Goal: Task Accomplishment & Management: Manage account settings

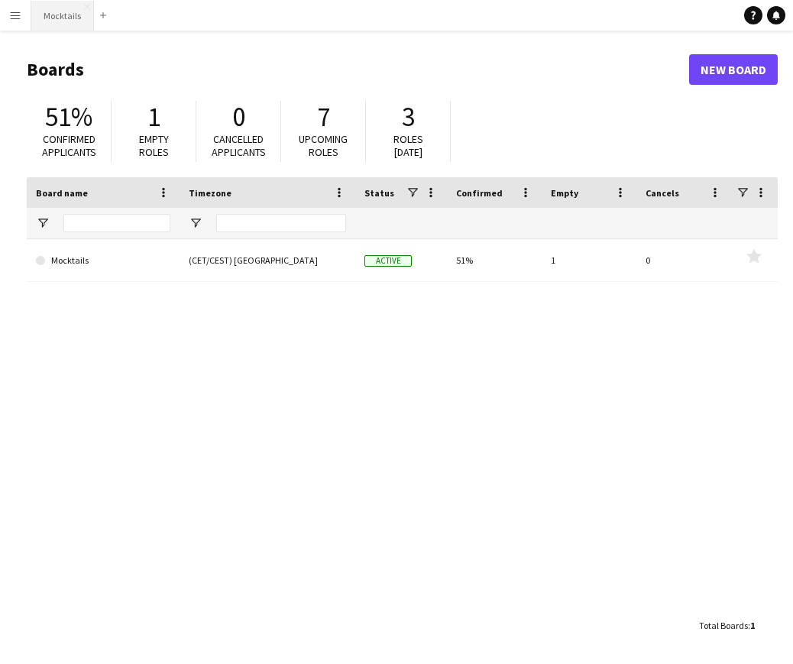
click at [59, 15] on button "Mocktails Close" at bounding box center [62, 16] width 63 height 30
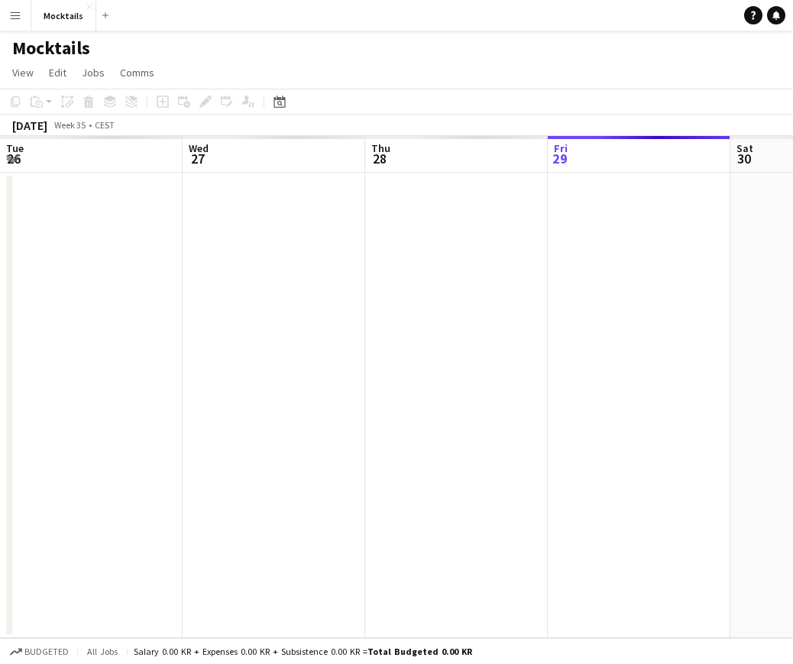
scroll to position [0, 365]
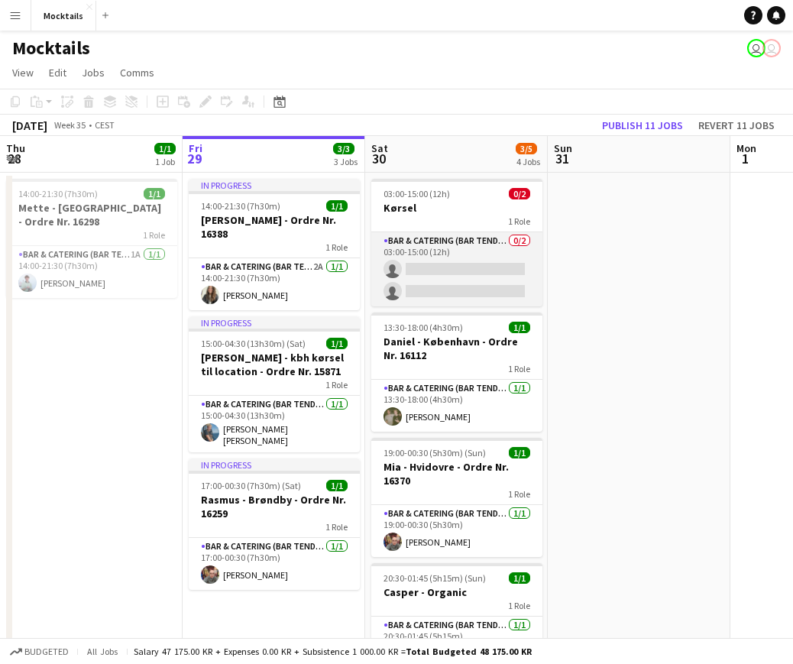
click at [464, 263] on app-card-role "Bar & Catering (Bar Tender) 0/2 03:00-15:00 (12h) single-neutral-actions single…" at bounding box center [456, 269] width 171 height 74
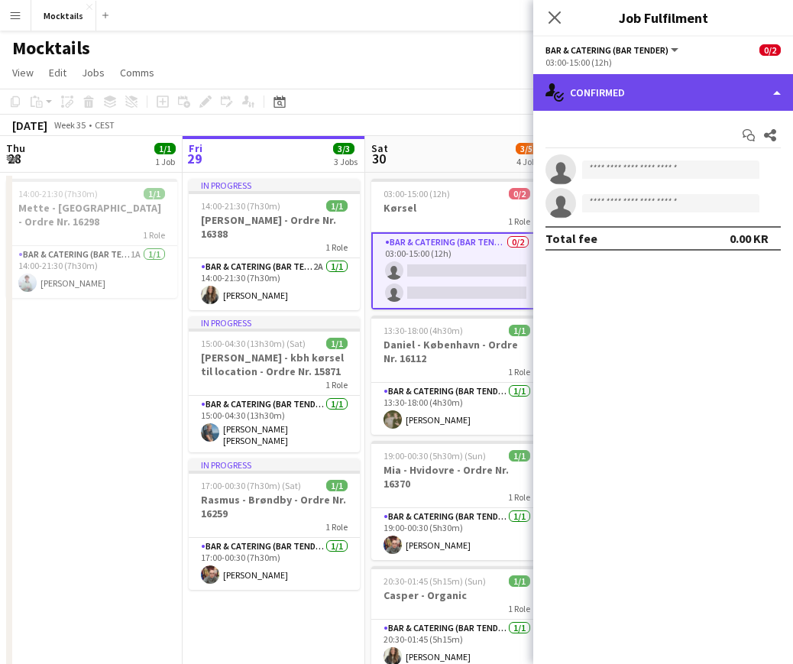
click at [678, 92] on div "single-neutral-actions-check-2 Confirmed" at bounding box center [663, 92] width 260 height 37
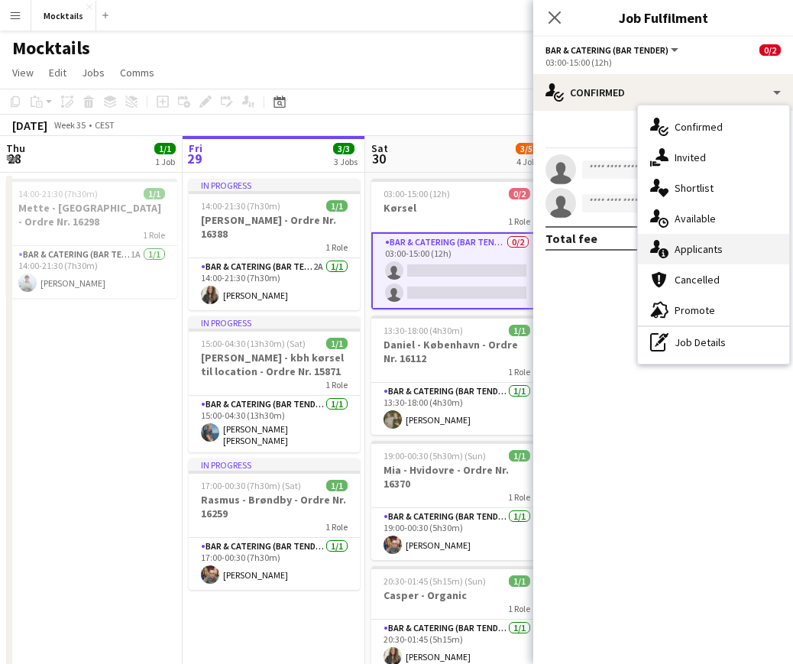
click at [732, 255] on div "single-neutral-actions-information Applicants" at bounding box center [713, 249] width 151 height 31
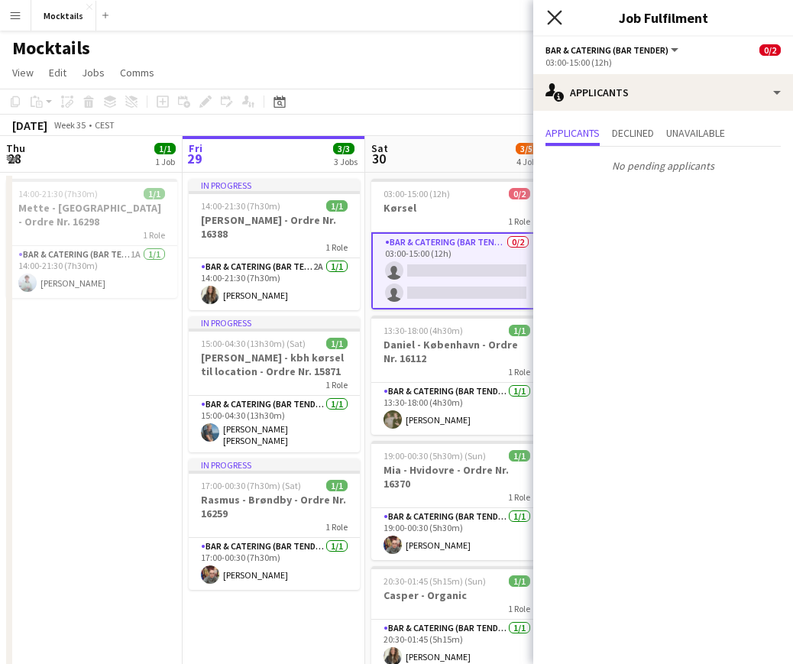
click at [557, 15] on icon at bounding box center [554, 17] width 15 height 15
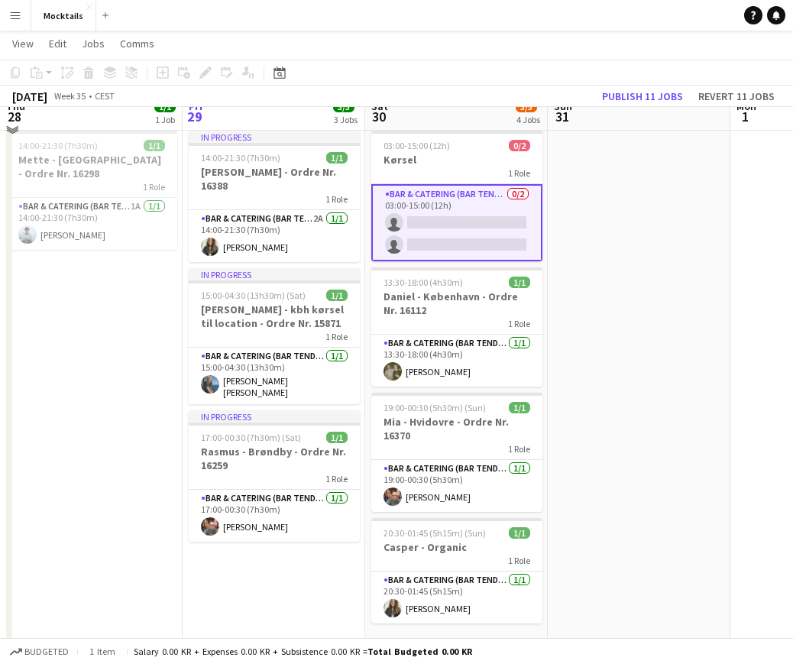
scroll to position [33, 0]
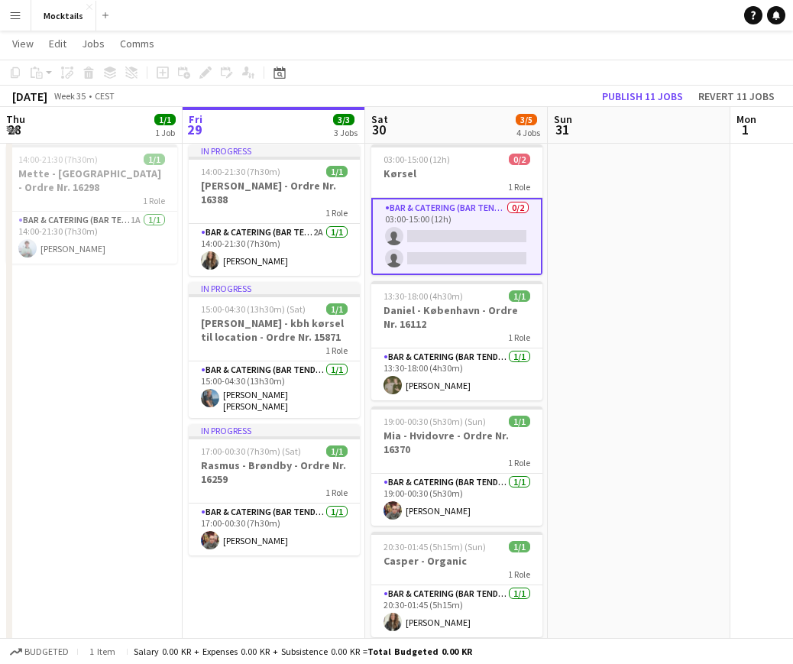
click at [654, 27] on app-navbar "Menu Boards Boards Boards All jobs Status Workforce Workforce My Workforce Recr…" at bounding box center [396, 15] width 793 height 31
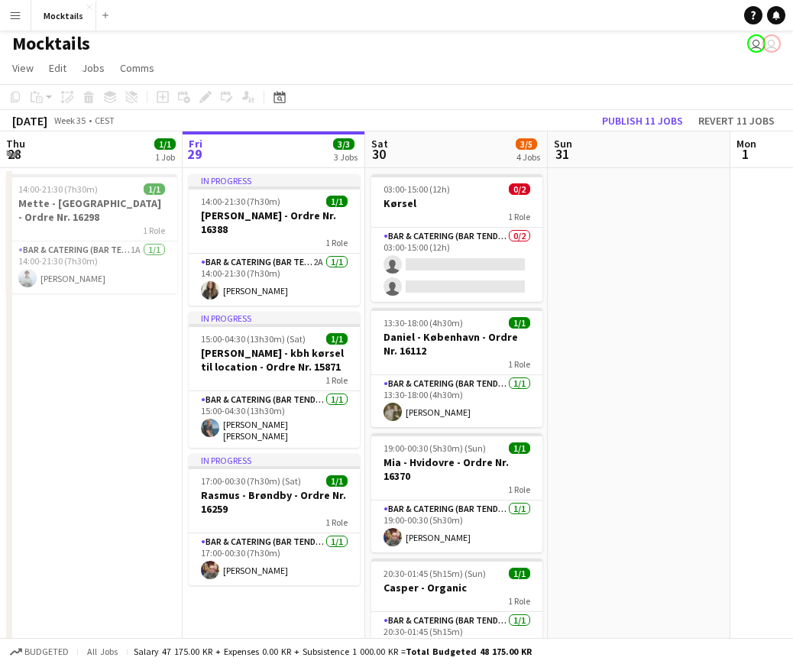
scroll to position [0, 0]
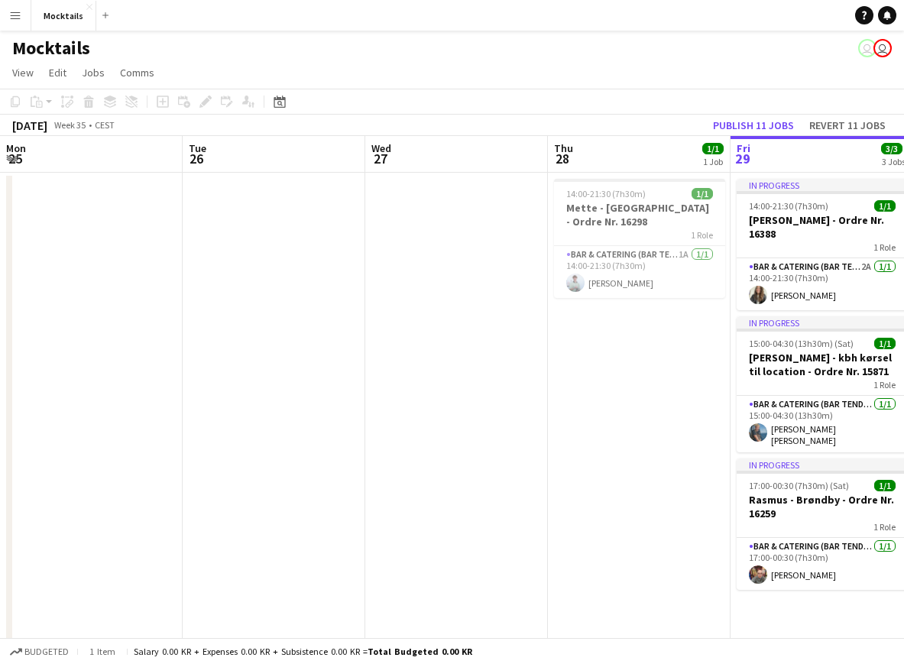
scroll to position [0, 469]
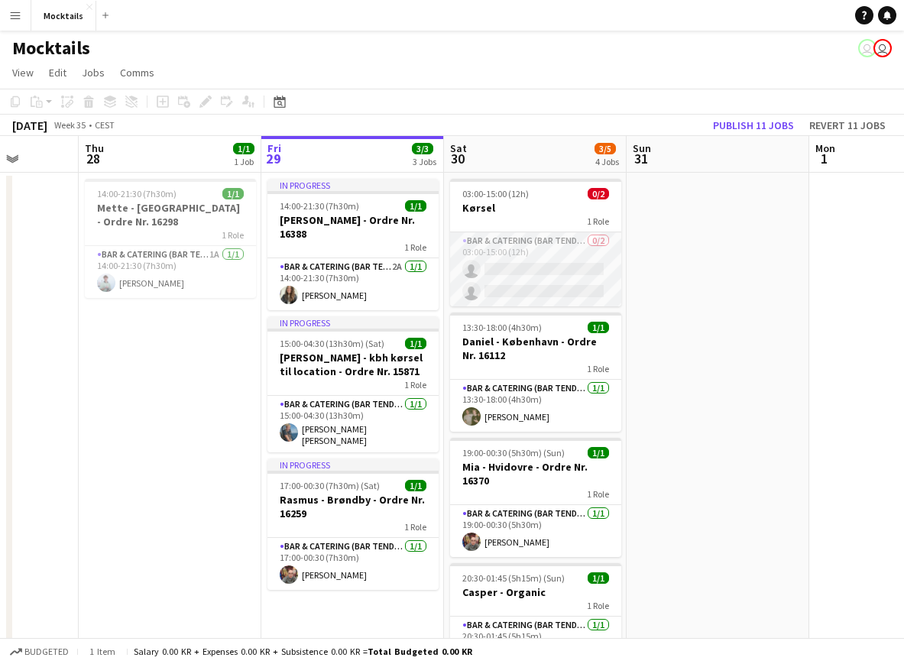
click at [552, 281] on app-card-role "Bar & Catering (Bar Tender) 0/2 03:00-15:00 (12h) single-neutral-actions single…" at bounding box center [535, 269] width 171 height 74
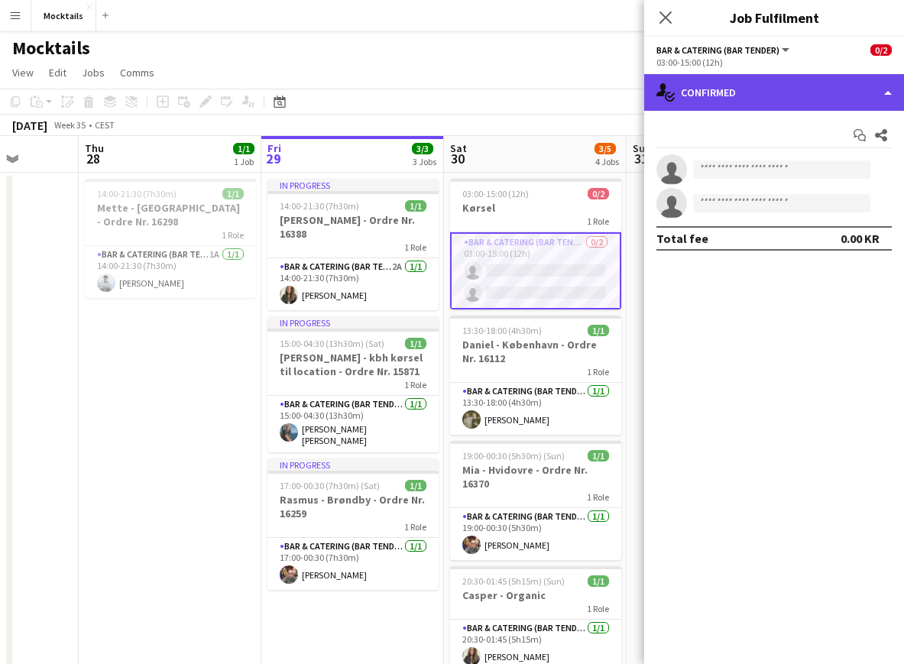
click at [747, 91] on div "single-neutral-actions-check-2 Confirmed" at bounding box center [774, 92] width 260 height 37
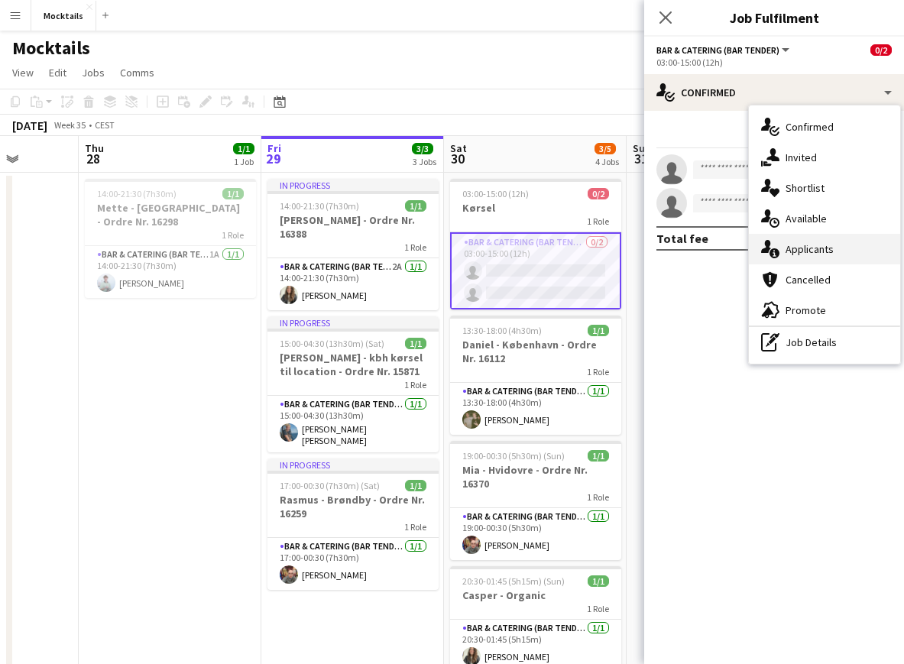
click at [783, 254] on div "single-neutral-actions-information Applicants" at bounding box center [824, 249] width 151 height 31
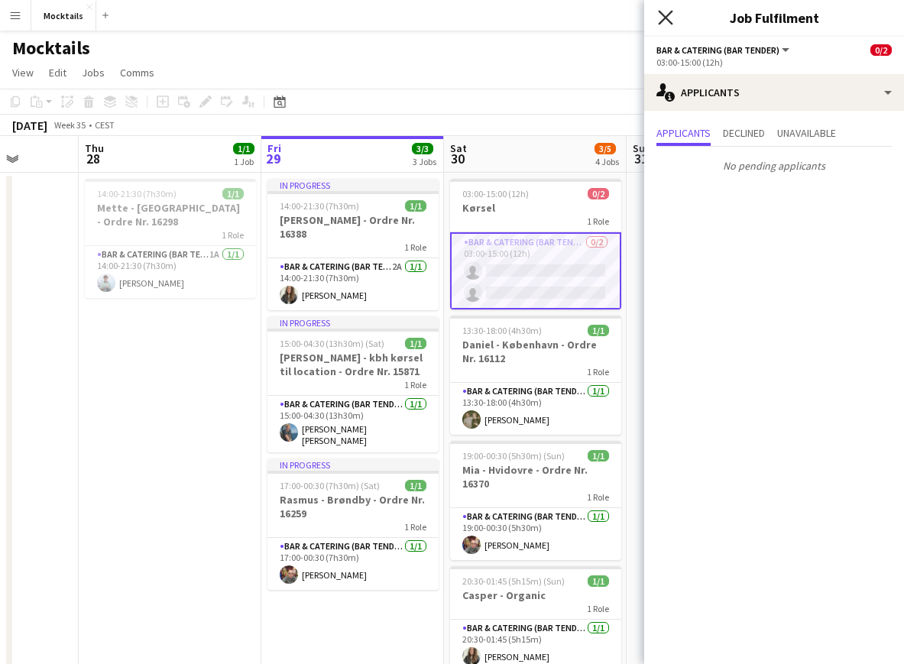
click at [667, 14] on icon "Close pop-in" at bounding box center [665, 17] width 15 height 15
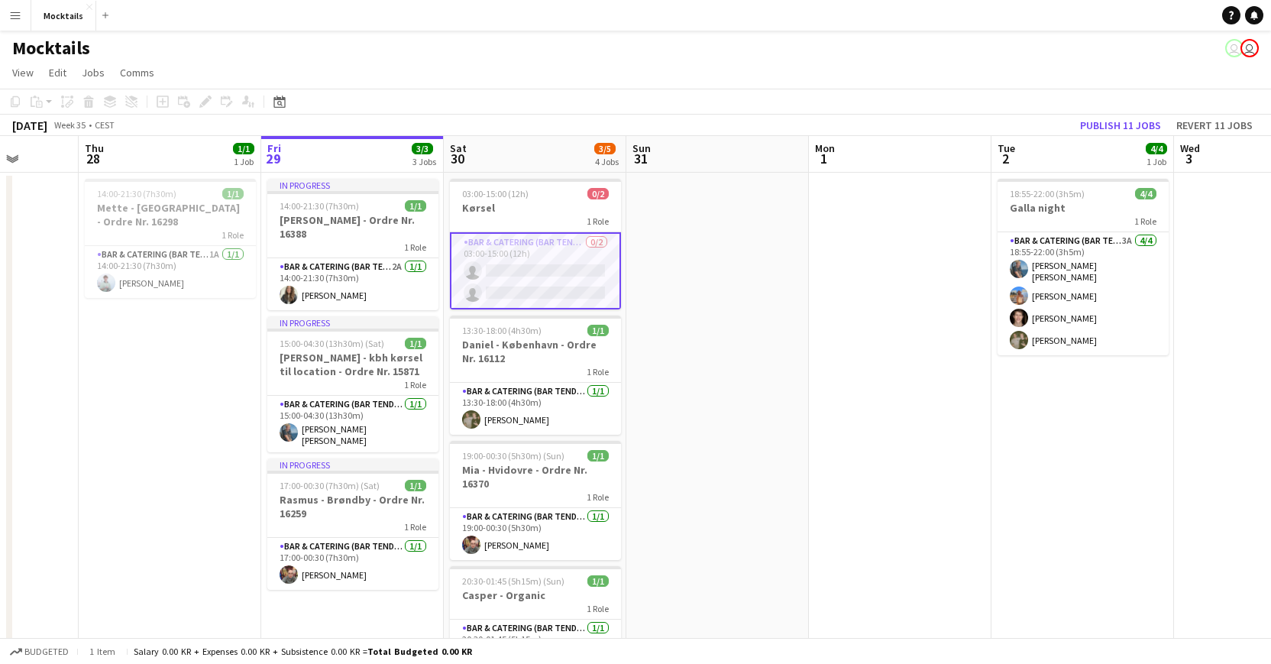
click at [566, 290] on app-card-role "Bar & Catering (Bar Tender) 0/2 03:00-15:00 (12h) single-neutral-actions single…" at bounding box center [535, 270] width 171 height 77
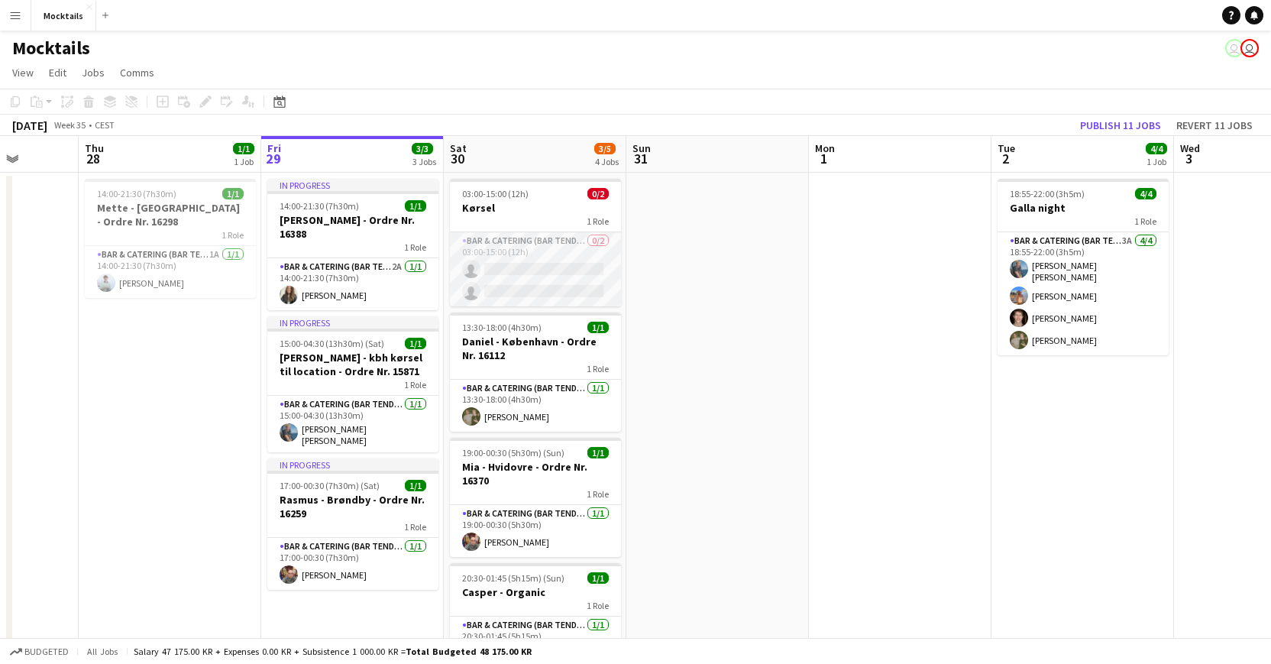
click at [571, 277] on app-card-role "Bar & Catering (Bar Tender) 0/2 03:00-15:00 (12h) single-neutral-actions single…" at bounding box center [535, 269] width 171 height 74
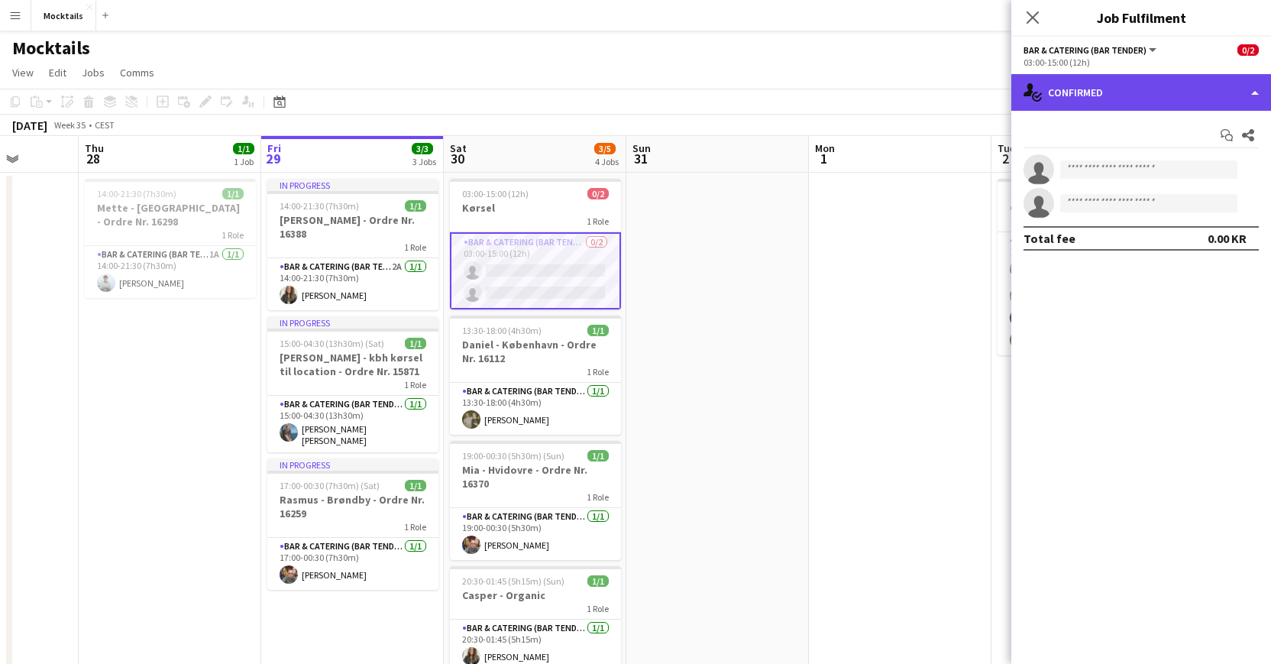
click at [903, 84] on div "single-neutral-actions-check-2 Confirmed" at bounding box center [1141, 92] width 260 height 37
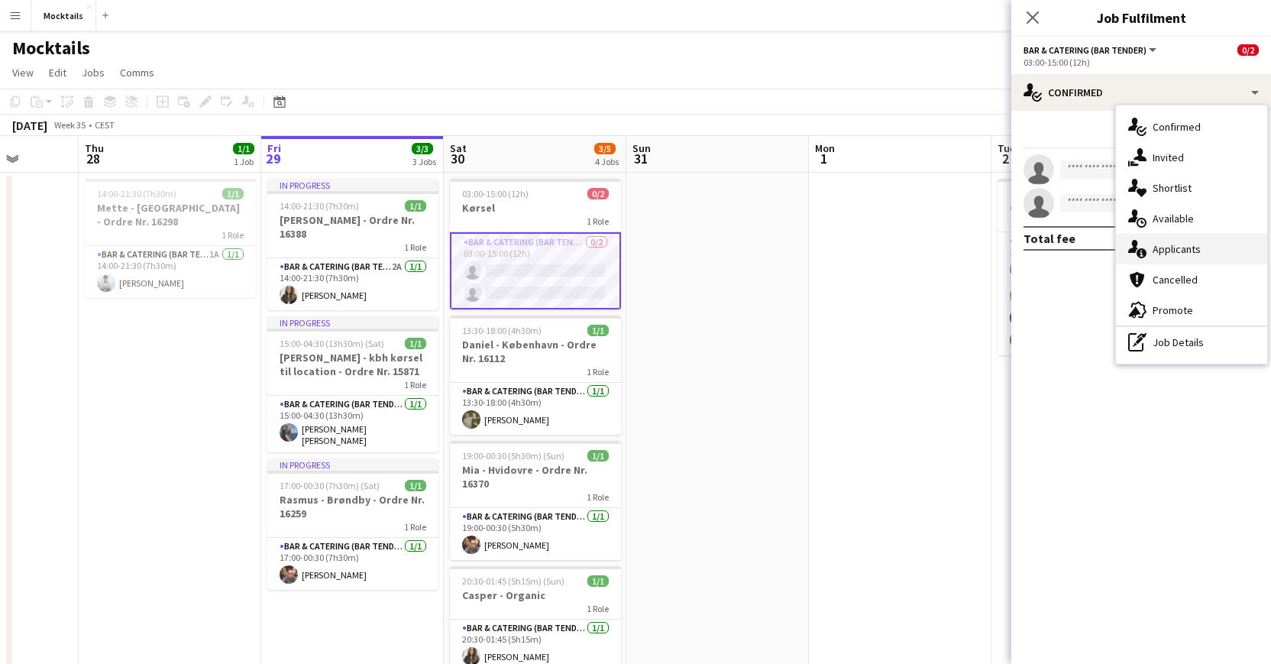
click at [903, 255] on div "single-neutral-actions-information Applicants" at bounding box center [1191, 249] width 151 height 31
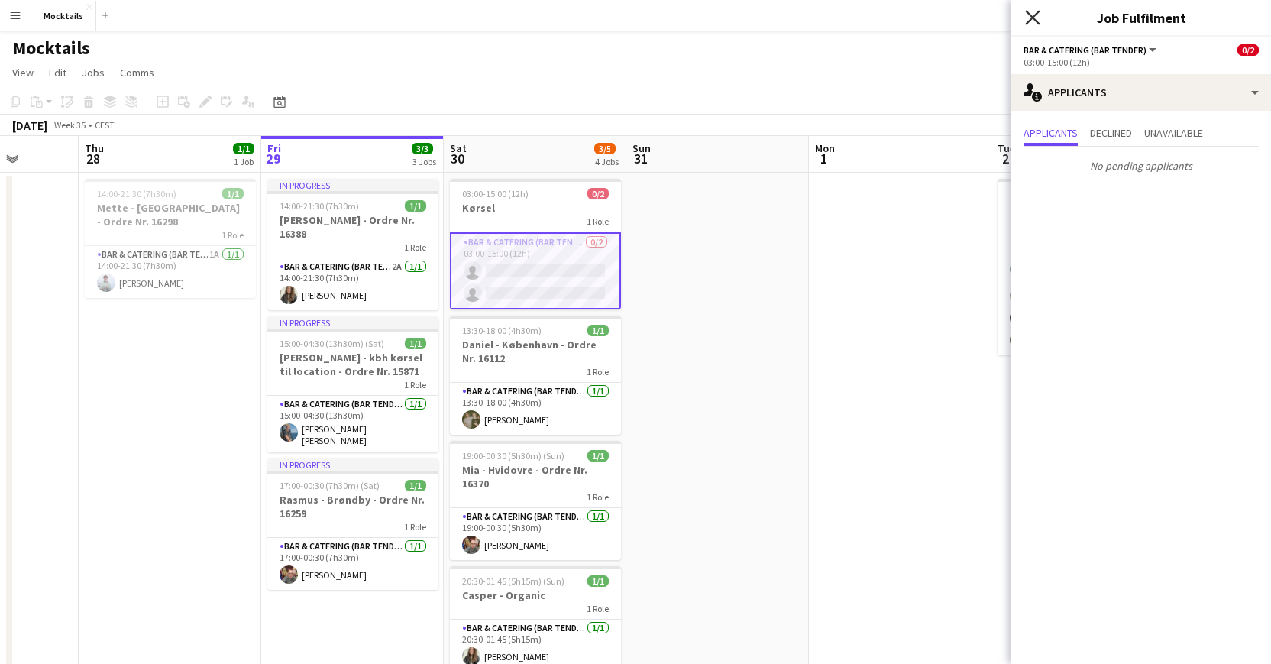
click at [903, 16] on icon "Close pop-in" at bounding box center [1032, 17] width 15 height 15
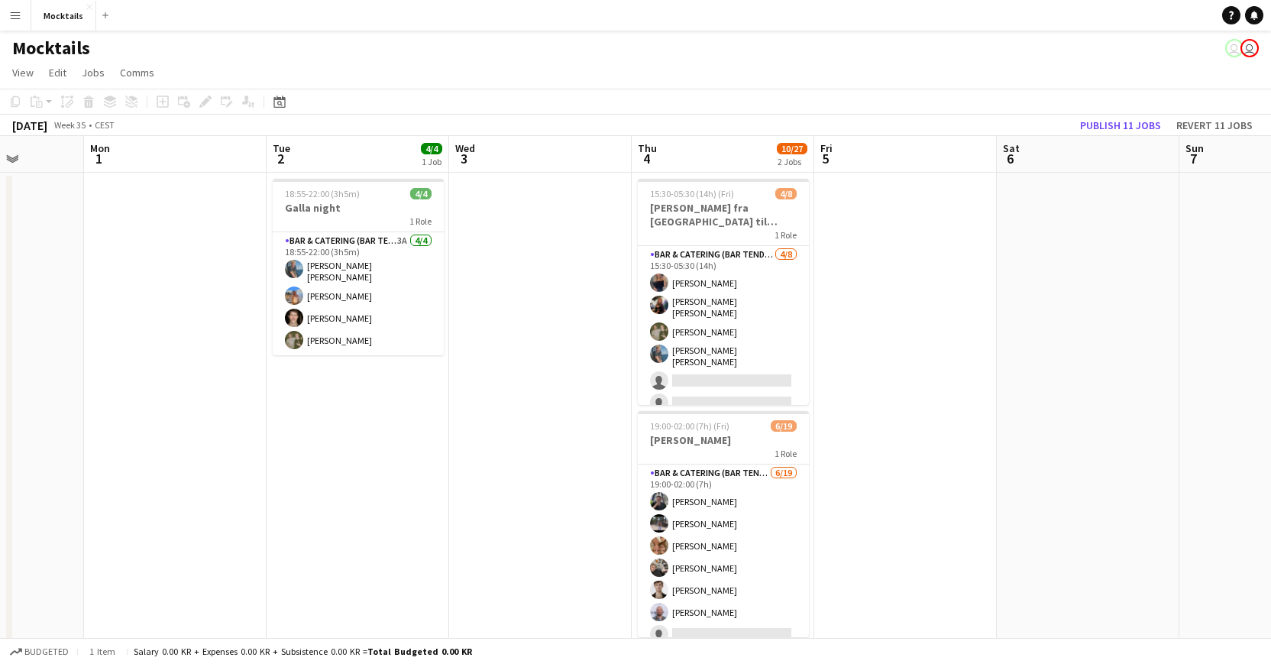
scroll to position [0, 479]
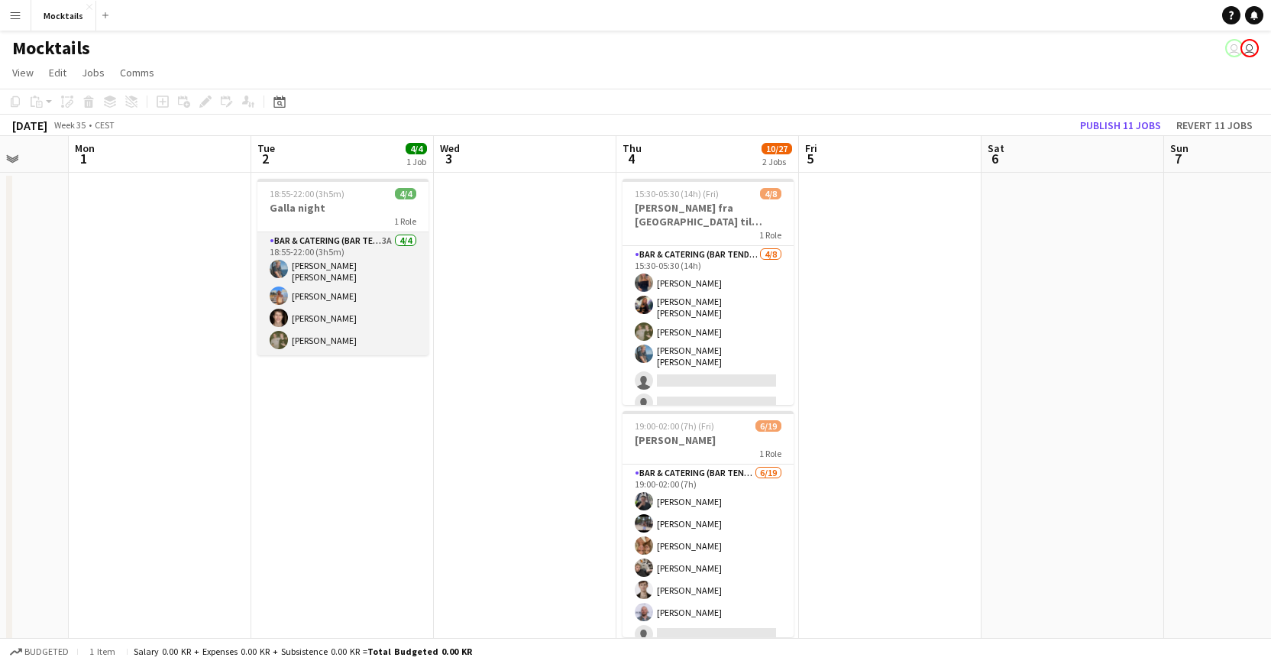
click at [397, 299] on app-card-role "Bar & Catering (Bar Tender) 3A 4/4 18:55-22:00 (3h5m) Noah Bondo Høegh Ann-Sofi…" at bounding box center [342, 293] width 171 height 123
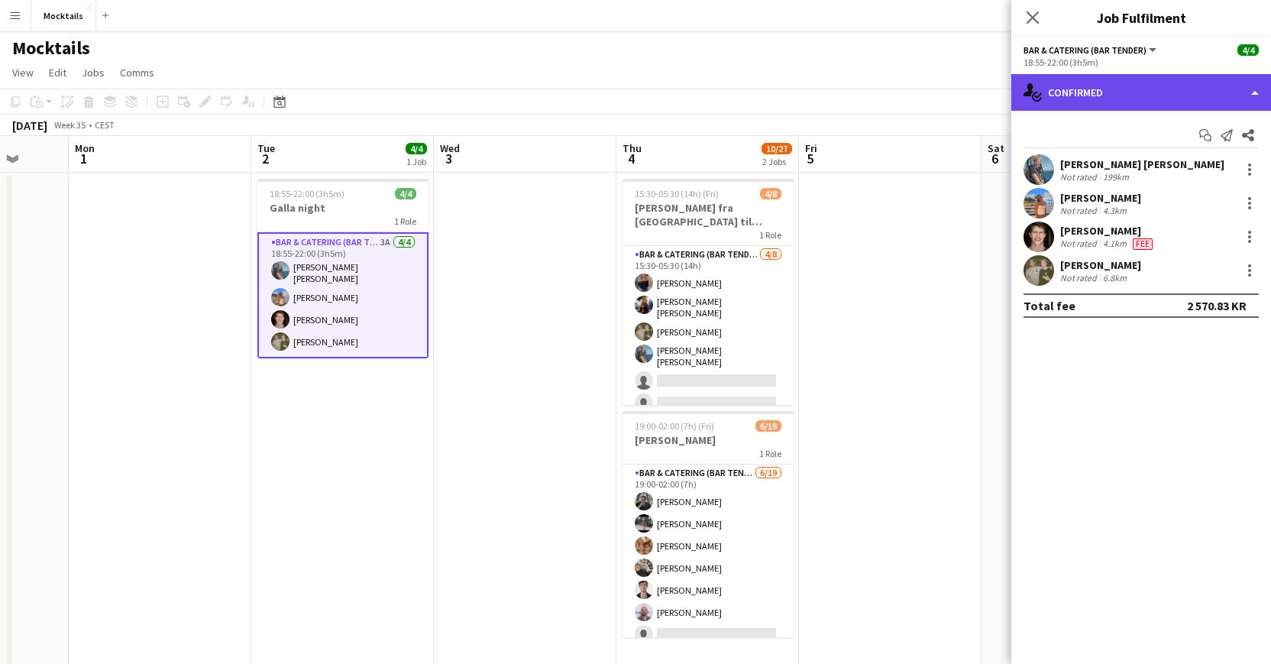
click at [903, 97] on div "single-neutral-actions-check-2 Confirmed" at bounding box center [1141, 92] width 260 height 37
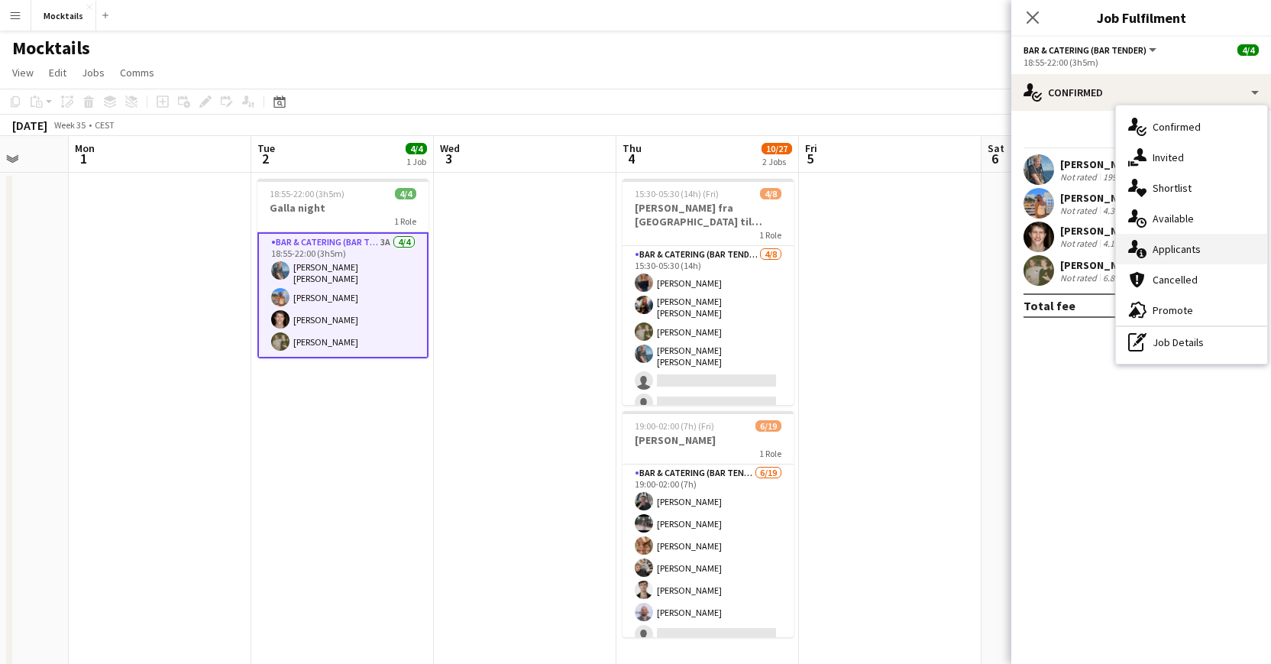
click at [903, 243] on div "single-neutral-actions-information Applicants" at bounding box center [1191, 249] width 151 height 31
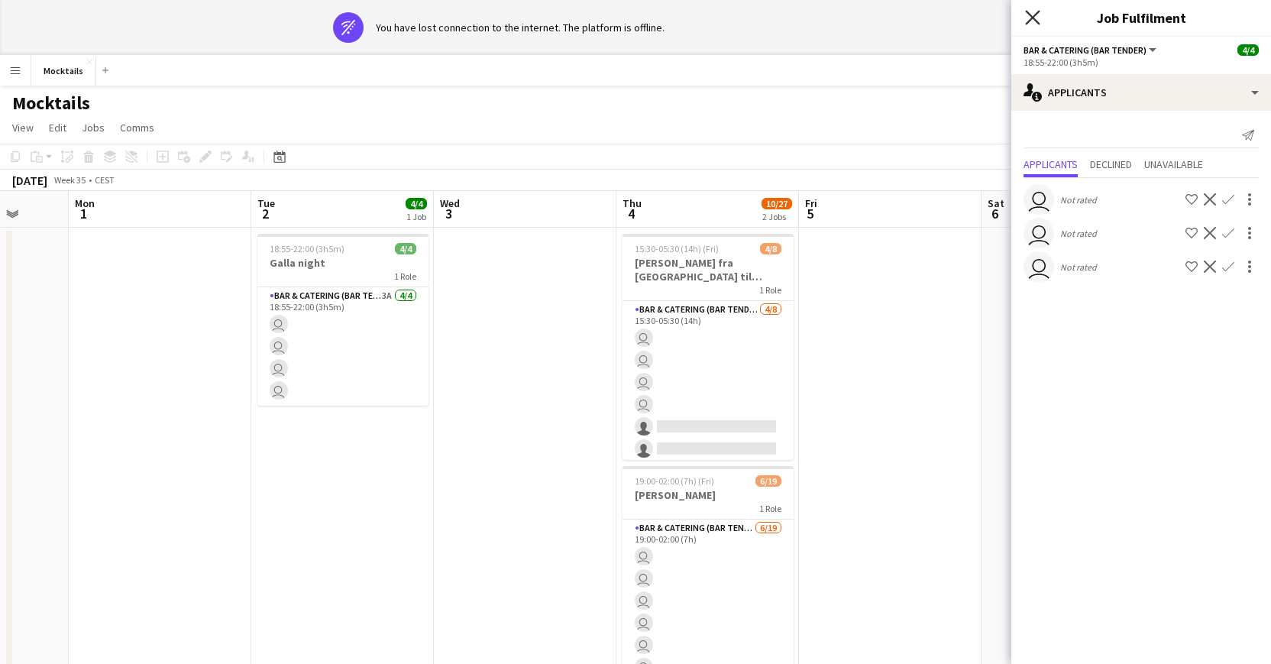
click at [903, 18] on icon "Close pop-in" at bounding box center [1032, 17] width 15 height 15
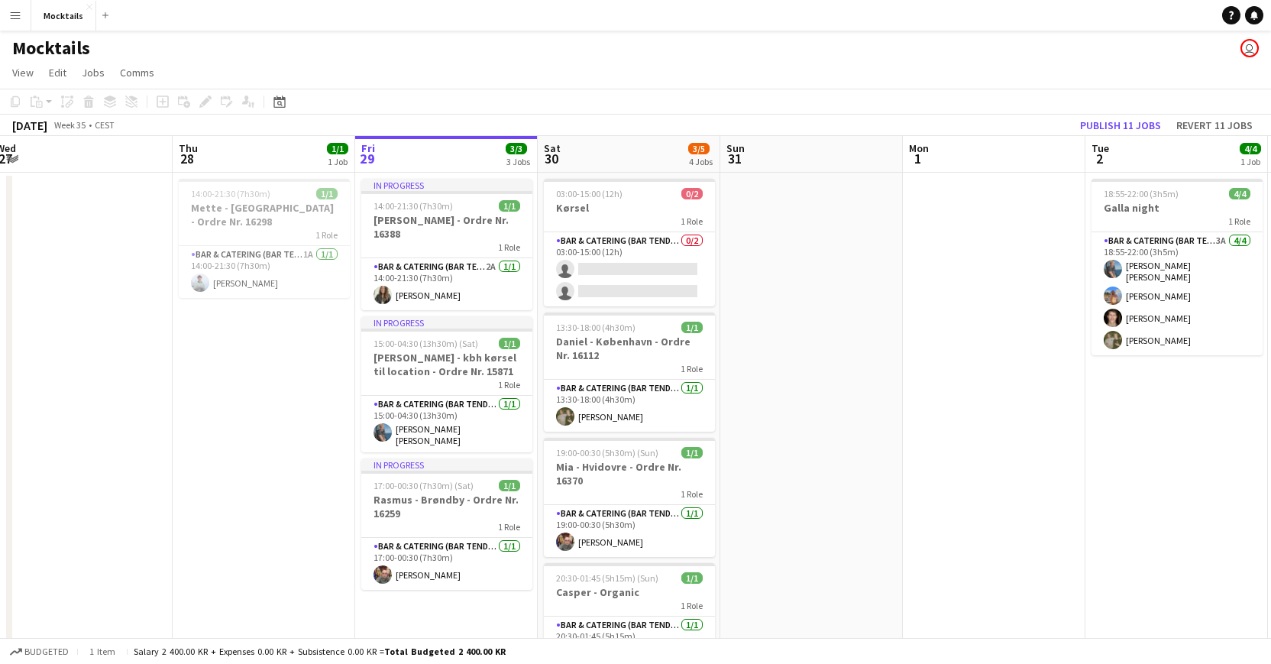
scroll to position [0, 356]
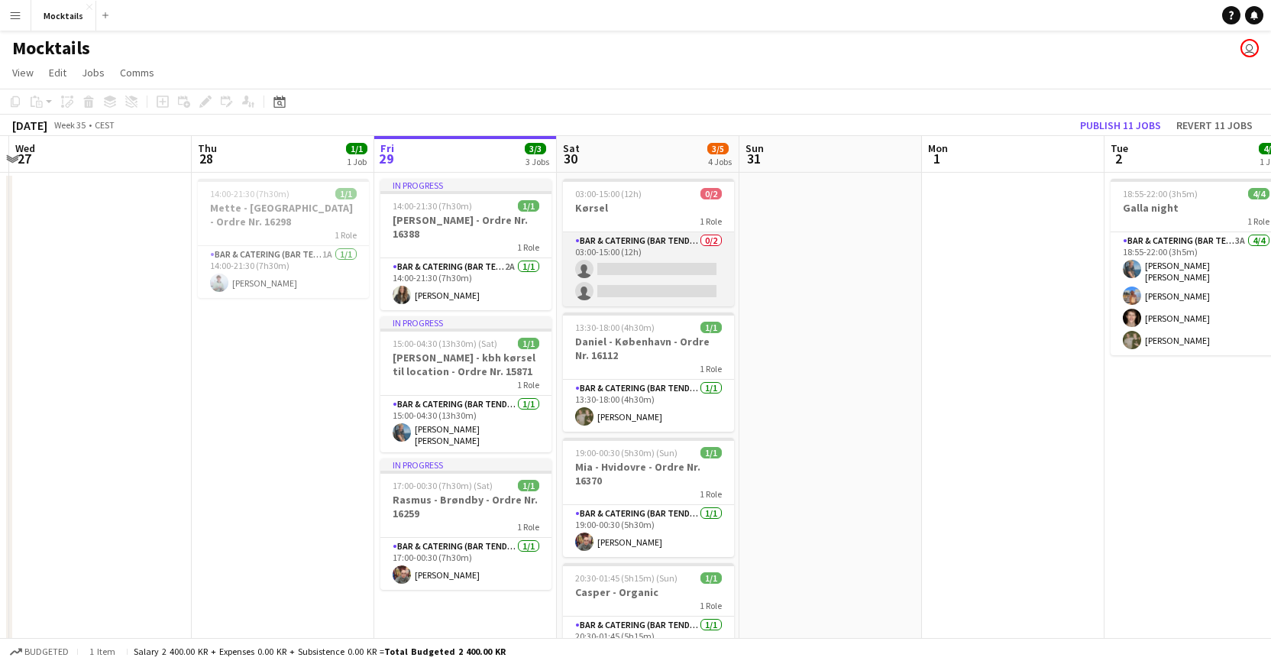
click at [646, 289] on app-card-role "Bar & Catering (Bar Tender) 0/2 03:00-15:00 (12h) single-neutral-actions single…" at bounding box center [648, 269] width 171 height 74
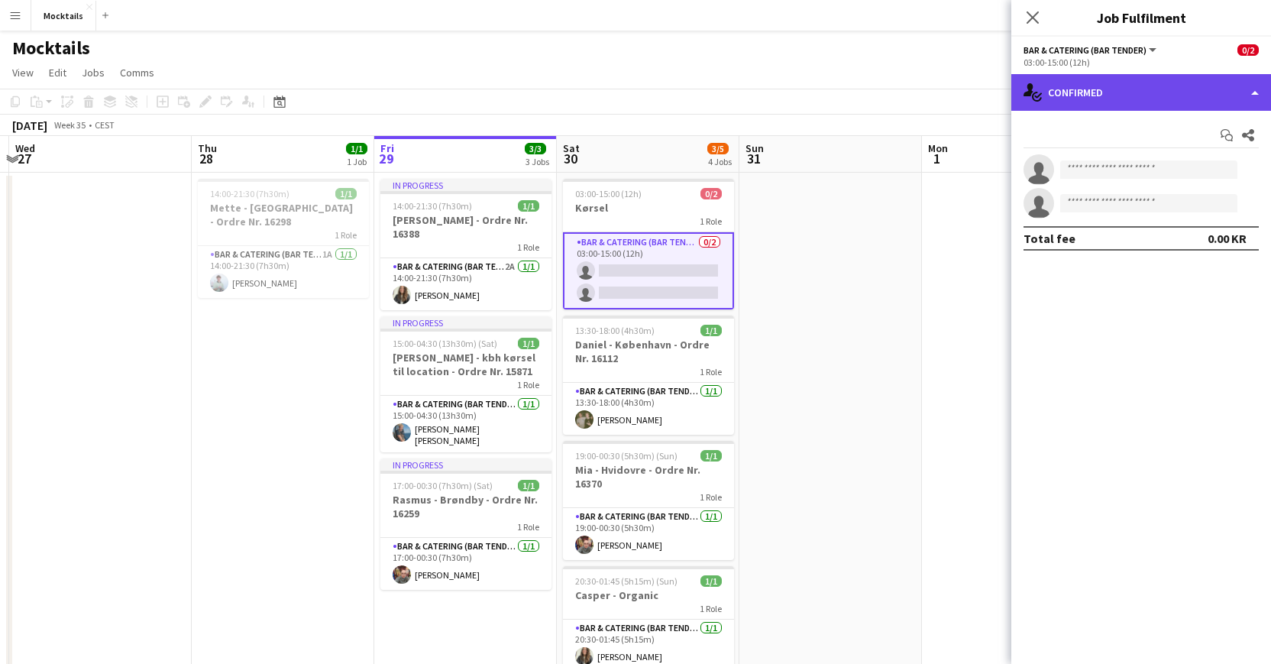
click at [903, 92] on div "single-neutral-actions-check-2 Confirmed" at bounding box center [1141, 92] width 260 height 37
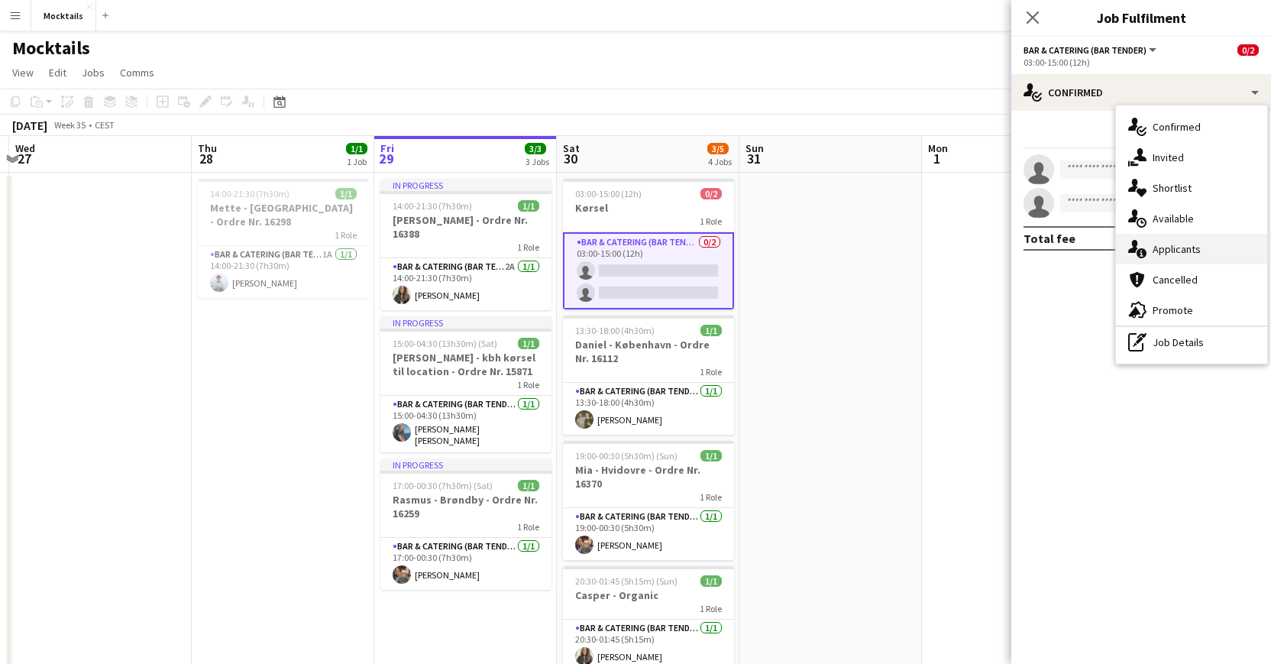
click at [903, 254] on icon at bounding box center [1142, 253] width 10 height 10
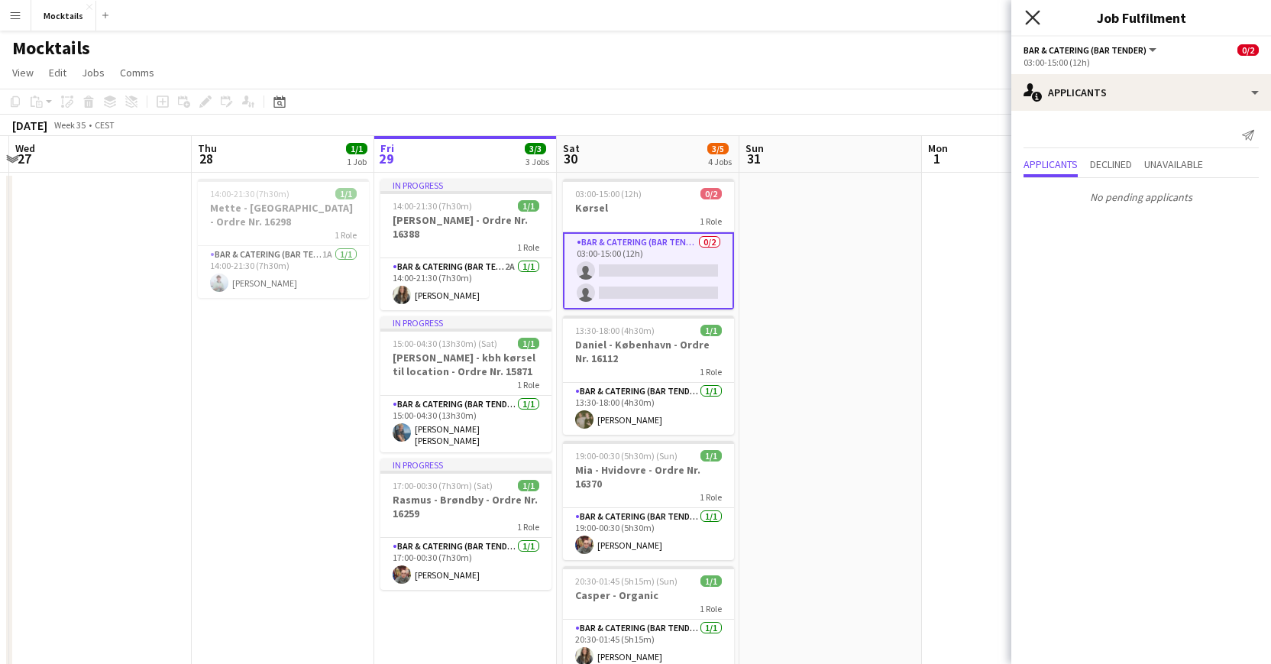
click at [903, 16] on icon at bounding box center [1032, 17] width 15 height 15
